Goal: Transaction & Acquisition: Purchase product/service

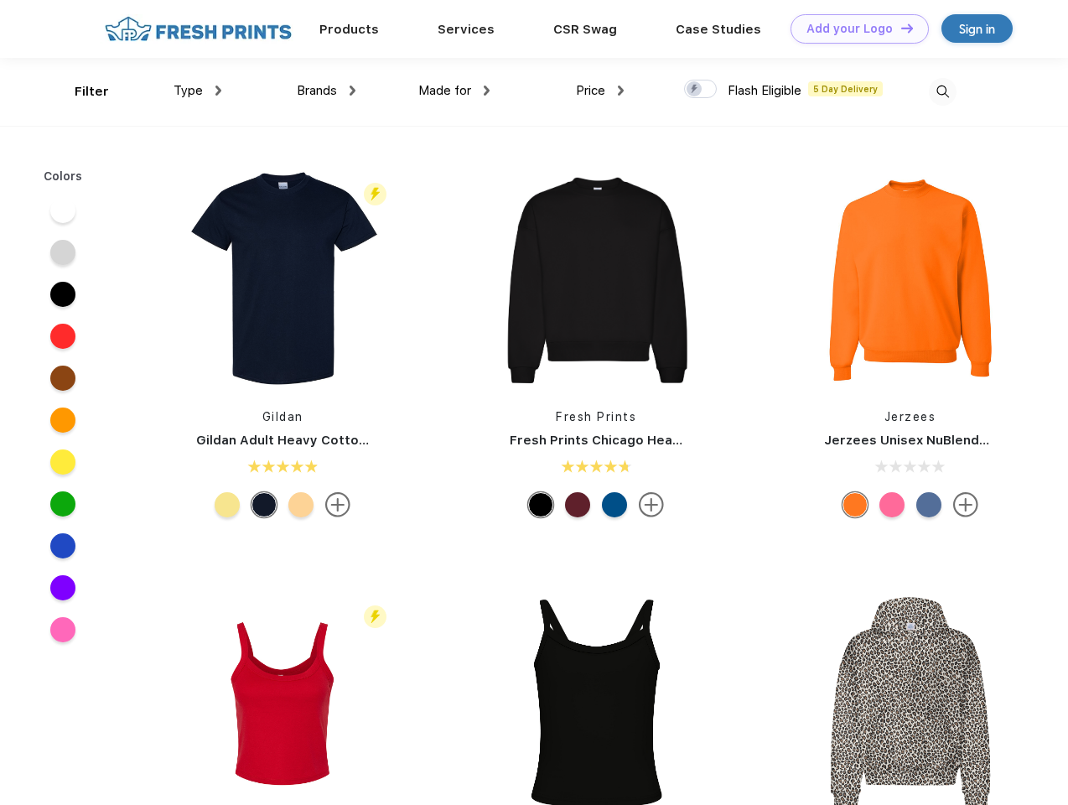
click at [854, 29] on link "Add your Logo Design Tool" at bounding box center [860, 28] width 138 height 29
click at [0, 0] on div "Design Tool" at bounding box center [0, 0] width 0 height 0
click at [900, 28] on link "Add your Logo Design Tool" at bounding box center [860, 28] width 138 height 29
click at [81, 91] on div "Filter" at bounding box center [92, 91] width 34 height 19
click at [198, 91] on span "Type" at bounding box center [188, 90] width 29 height 15
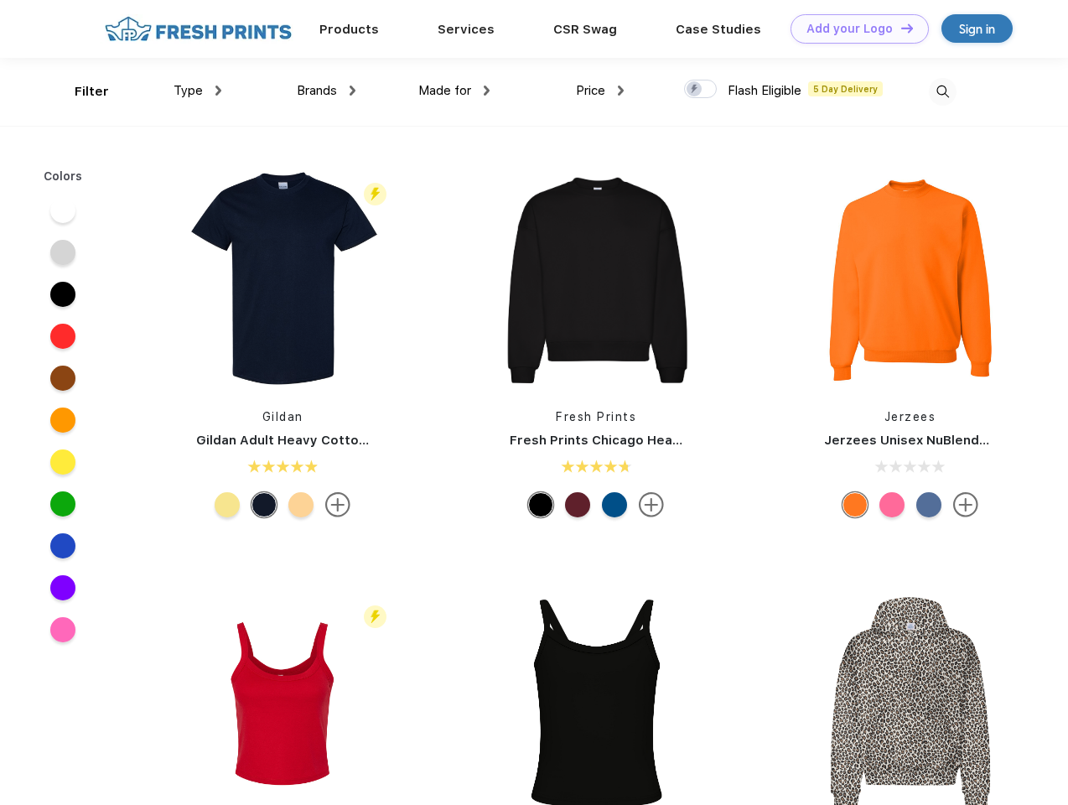
click at [326, 91] on span "Brands" at bounding box center [317, 90] width 40 height 15
click at [455, 91] on span "Made for" at bounding box center [444, 90] width 53 height 15
click at [600, 91] on span "Price" at bounding box center [590, 90] width 29 height 15
click at [701, 90] on div at bounding box center [700, 89] width 33 height 18
click at [695, 90] on input "checkbox" at bounding box center [689, 84] width 11 height 11
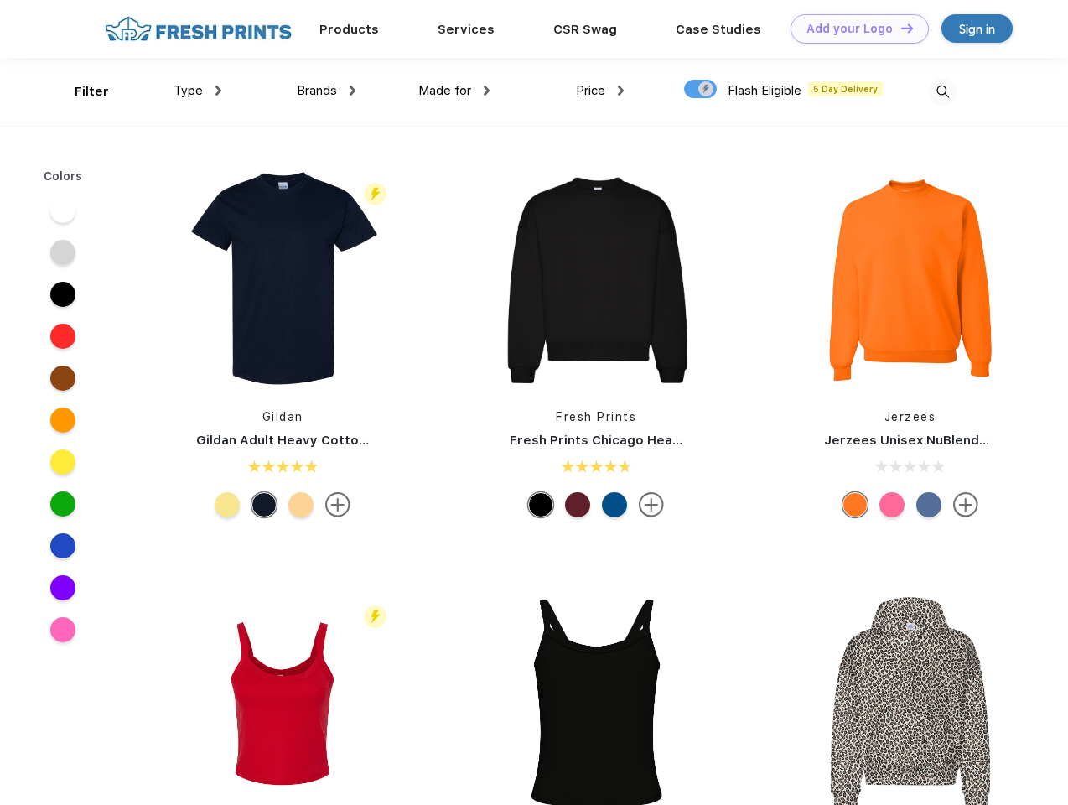
checkbox input "true"
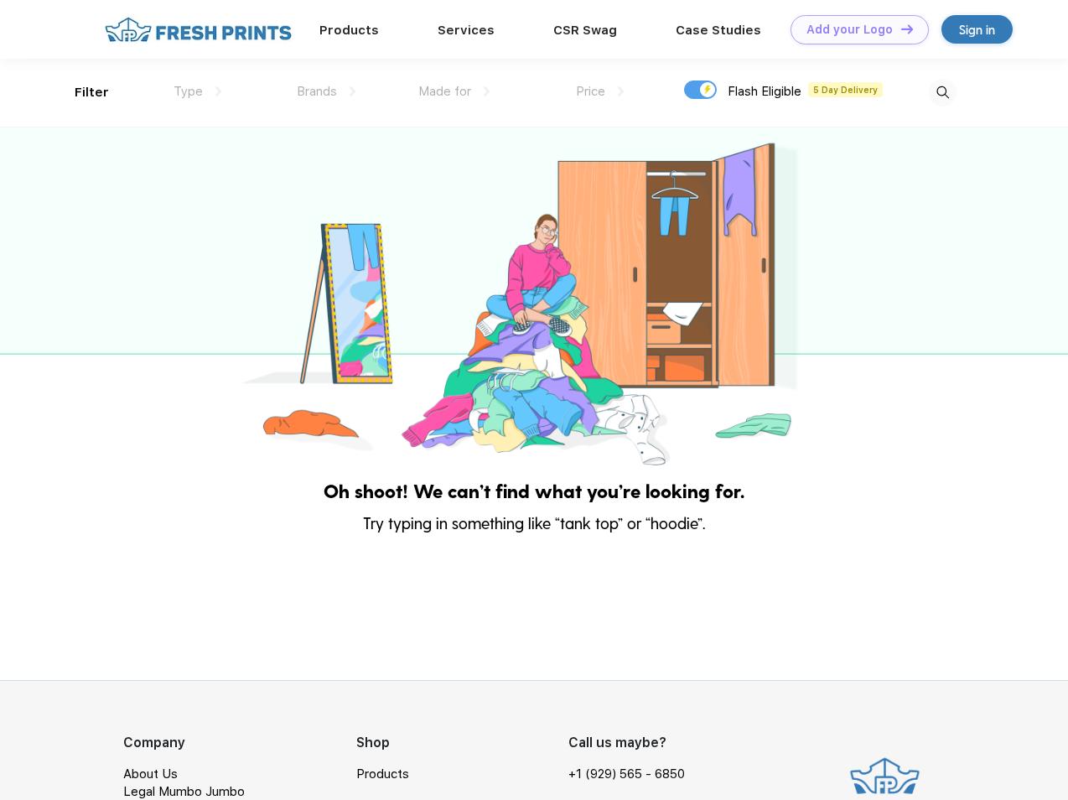
click at [943, 91] on img at bounding box center [943, 93] width 28 height 28
